Goal: Task Accomplishment & Management: Manage account settings

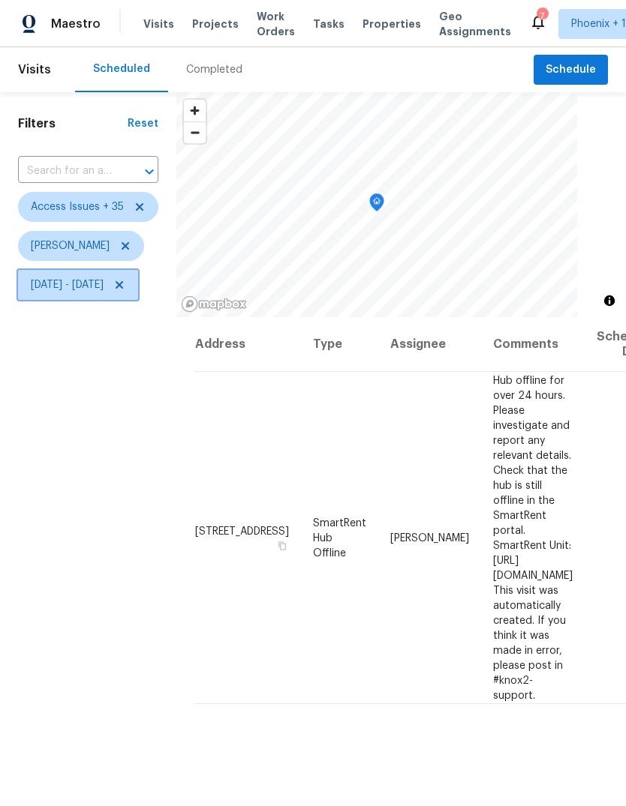
click at [104, 287] on span "[DATE] - [DATE]" at bounding box center [67, 285] width 73 height 15
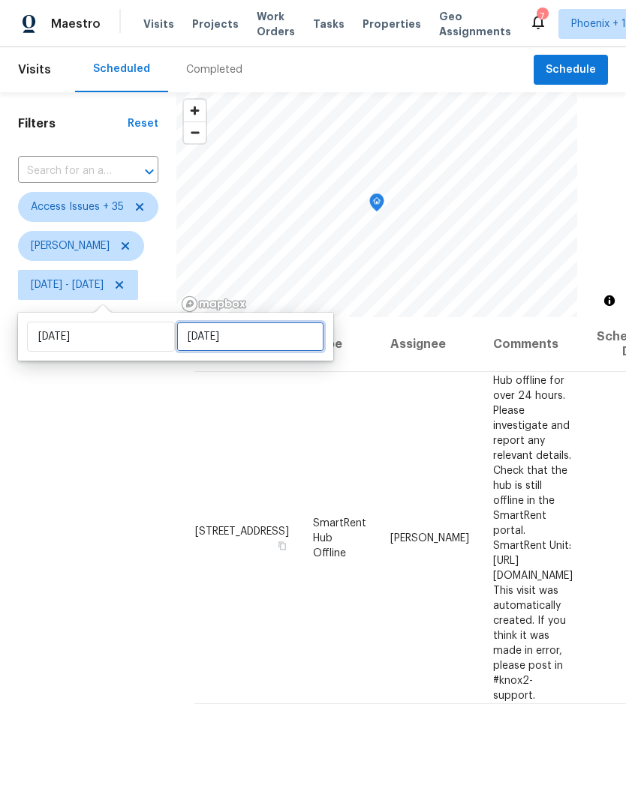
click at [260, 341] on input "[DATE]" at bounding box center [250, 337] width 148 height 30
select select "6"
select select "2025"
select select "7"
select select "2025"
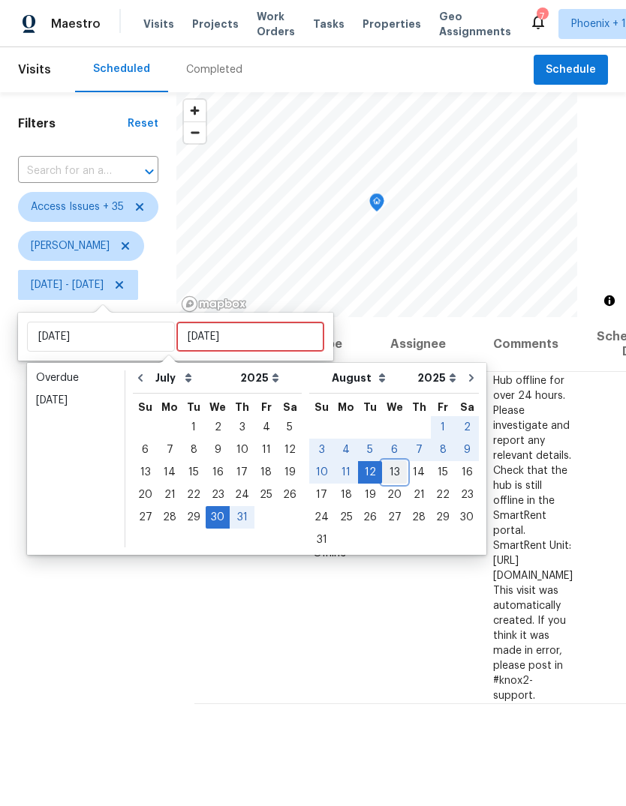
click at [384, 469] on div "13" at bounding box center [394, 472] width 25 height 21
type input "[DATE]"
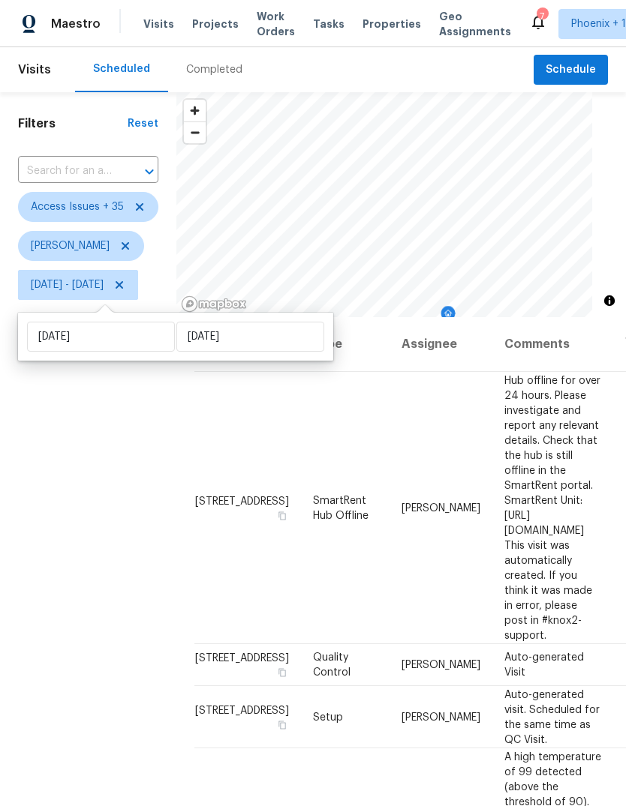
click at [127, 512] on div "Filters Reset ​ Access Issues + 35 [PERSON_NAME][DATE] - [DATE]" at bounding box center [88, 527] width 176 height 870
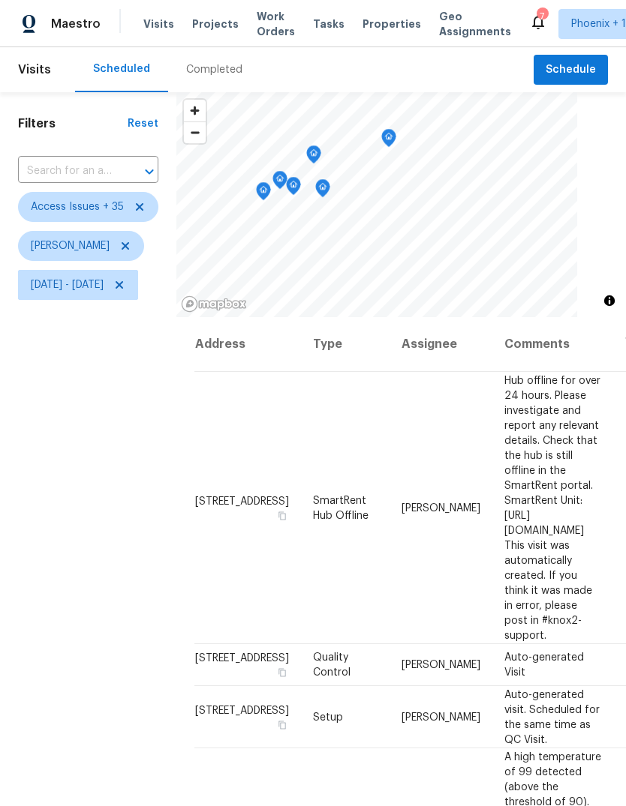
click at [270, 196] on icon "Map marker" at bounding box center [264, 191] width 14 height 17
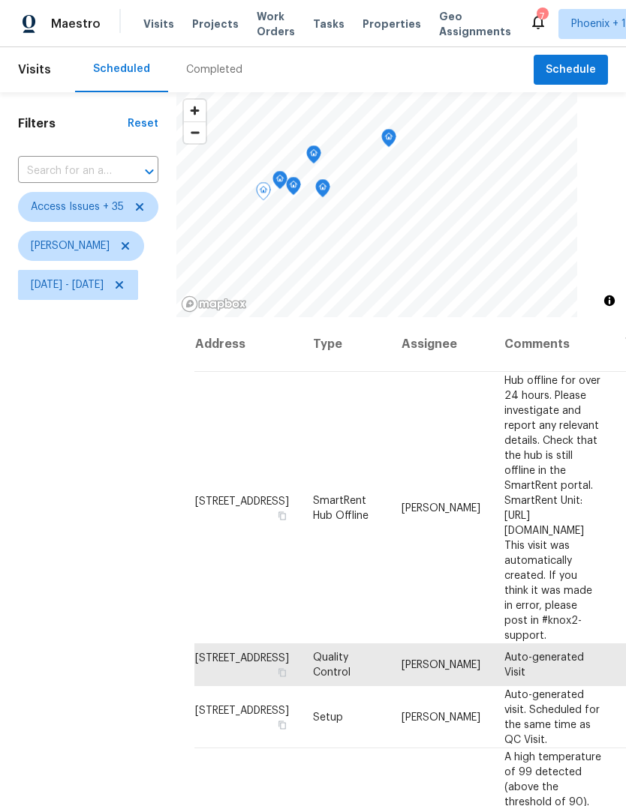
click at [287, 173] on icon "Map marker" at bounding box center [279, 180] width 15 height 19
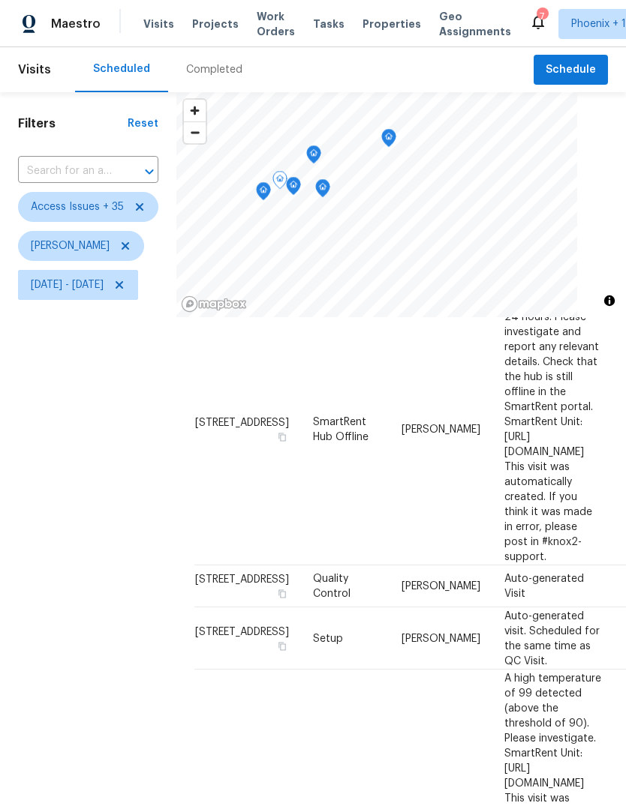
scroll to position [53, -1]
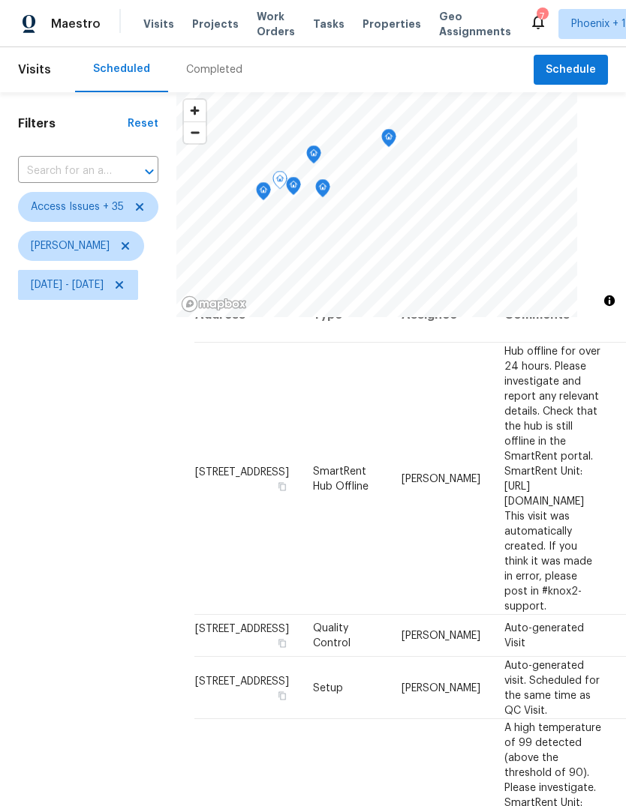
click at [300, 187] on icon "Map marker" at bounding box center [294, 186] width 14 height 17
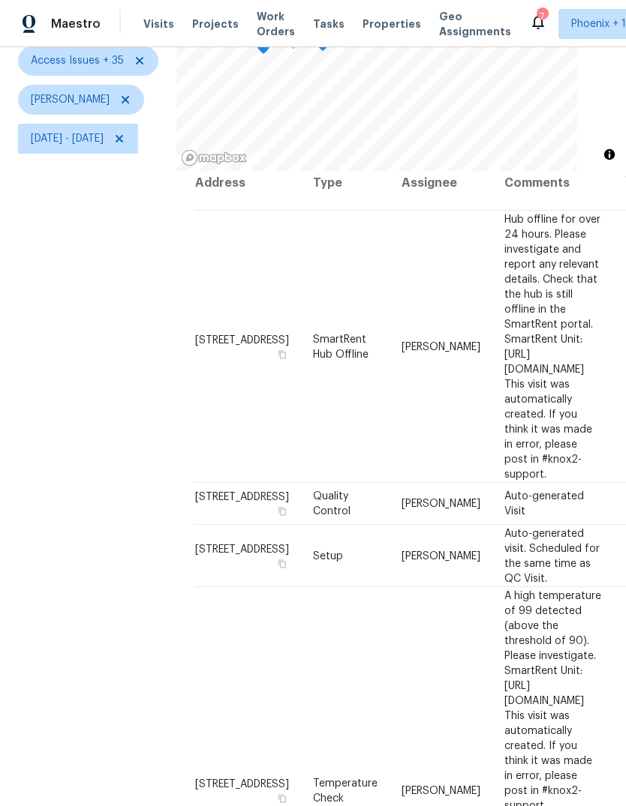
scroll to position [145, 0]
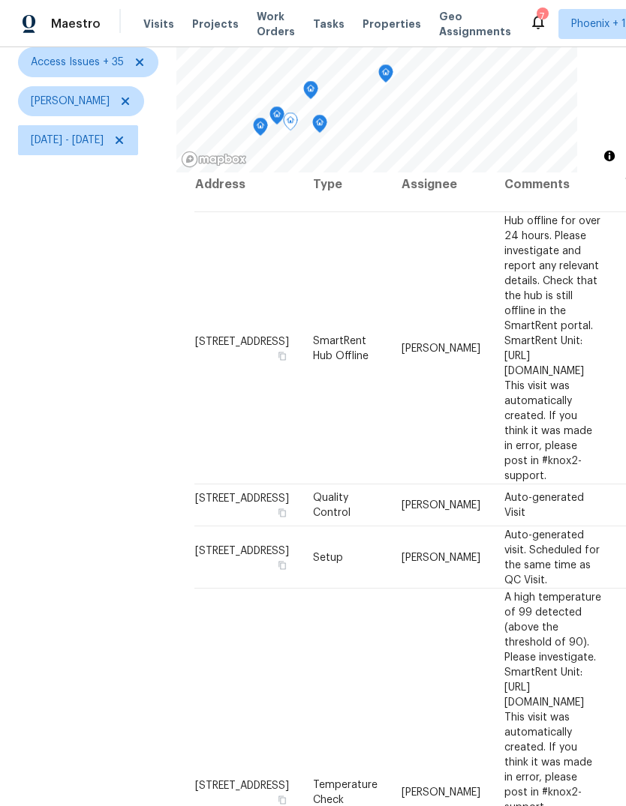
click at [322, 125] on icon "Map marker" at bounding box center [319, 124] width 5 height 4
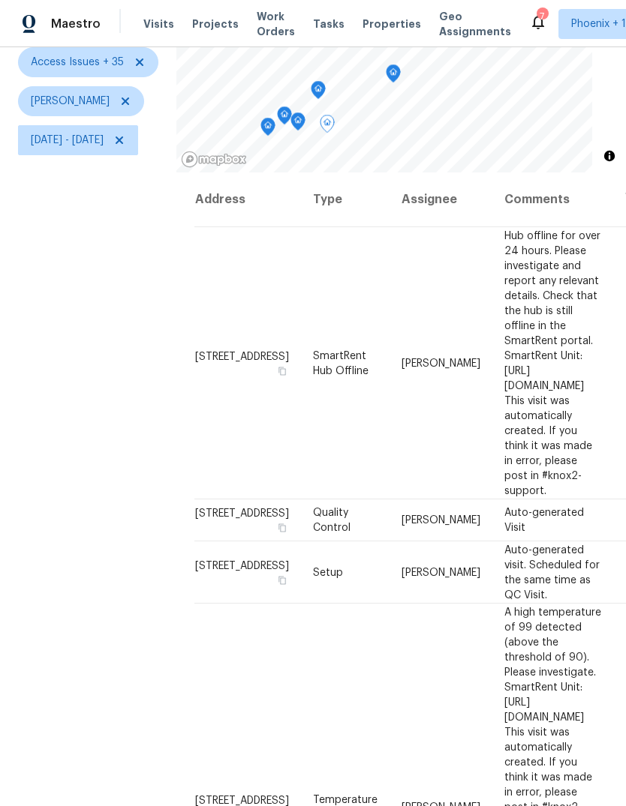
scroll to position [0, 0]
click at [392, 83] on icon "Map marker" at bounding box center [385, 77] width 14 height 17
